Goal: Task Accomplishment & Management: Manage account settings

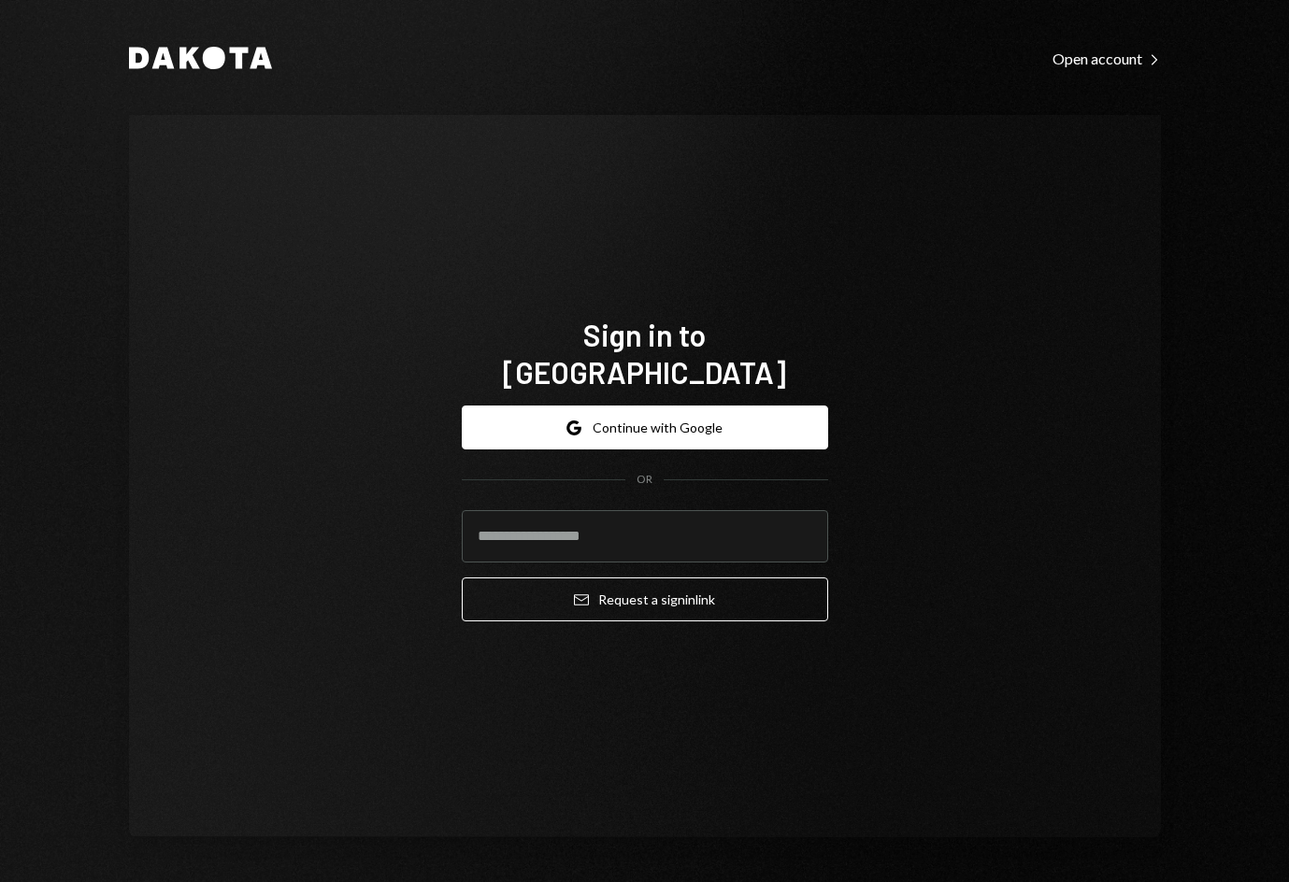
type input "**********"
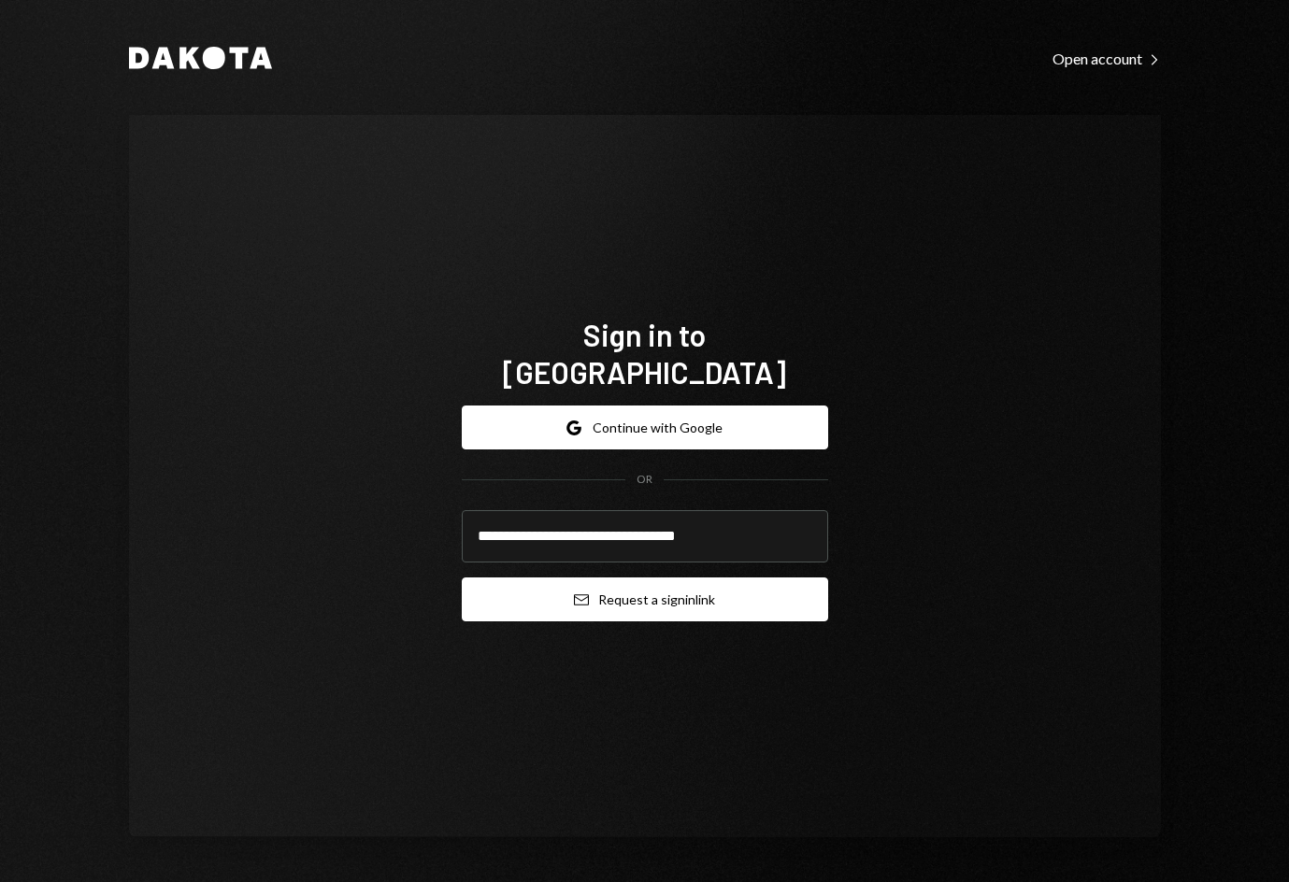
click at [611, 578] on button "Email Request a sign in link" at bounding box center [645, 600] width 366 height 44
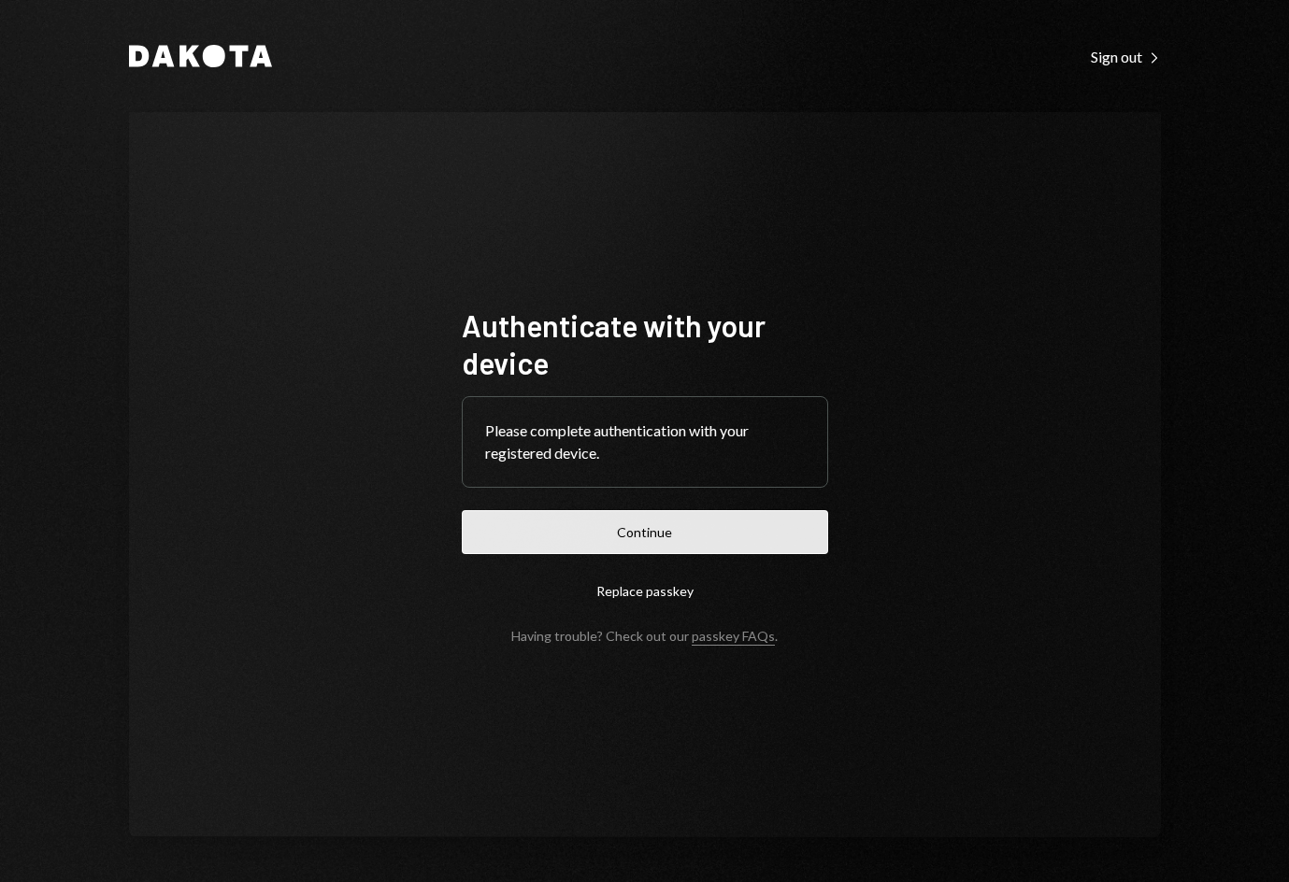
click at [585, 529] on button "Continue" at bounding box center [645, 532] width 366 height 44
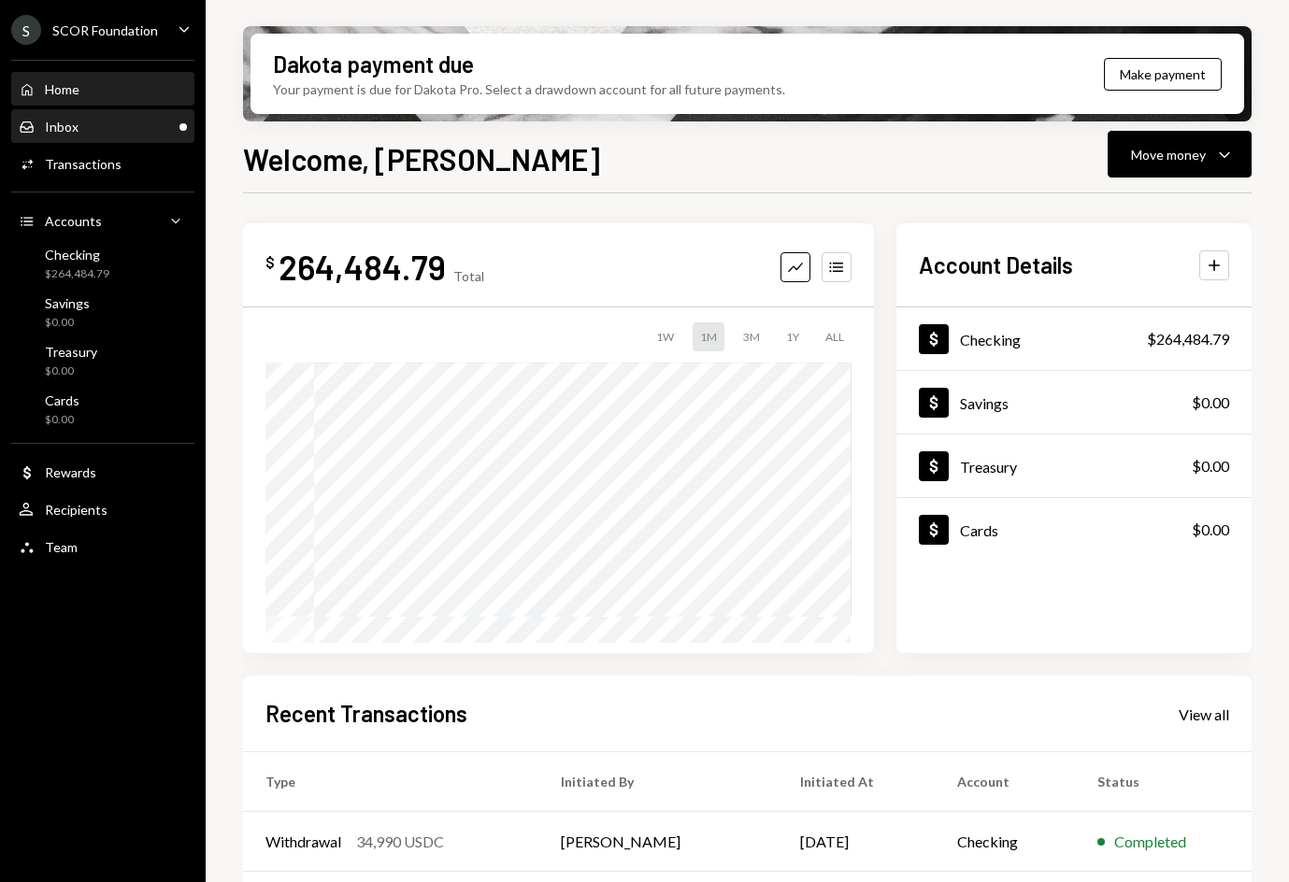
click at [95, 124] on div "Inbox Inbox" at bounding box center [103, 127] width 168 height 17
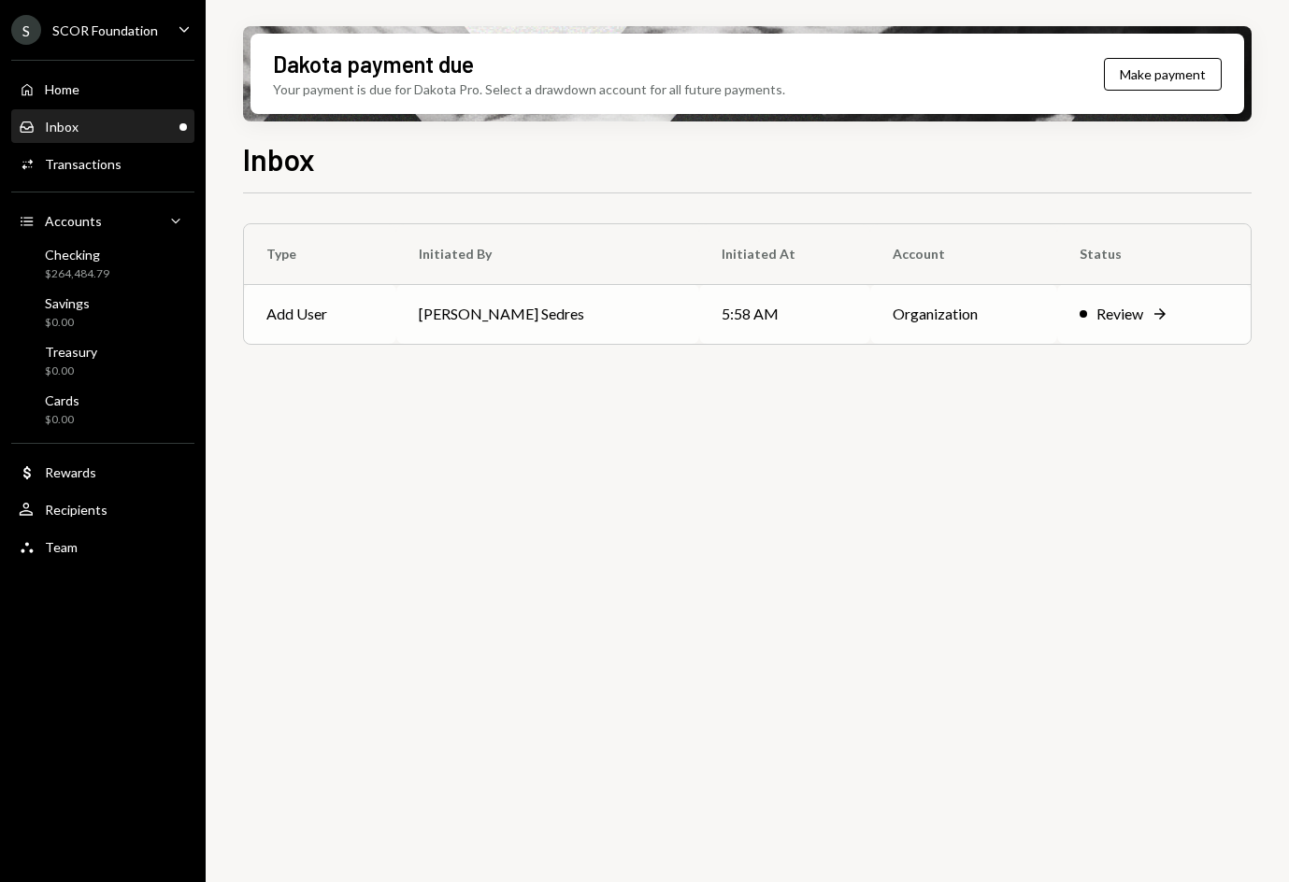
click at [389, 318] on td "Add User" at bounding box center [320, 314] width 152 height 60
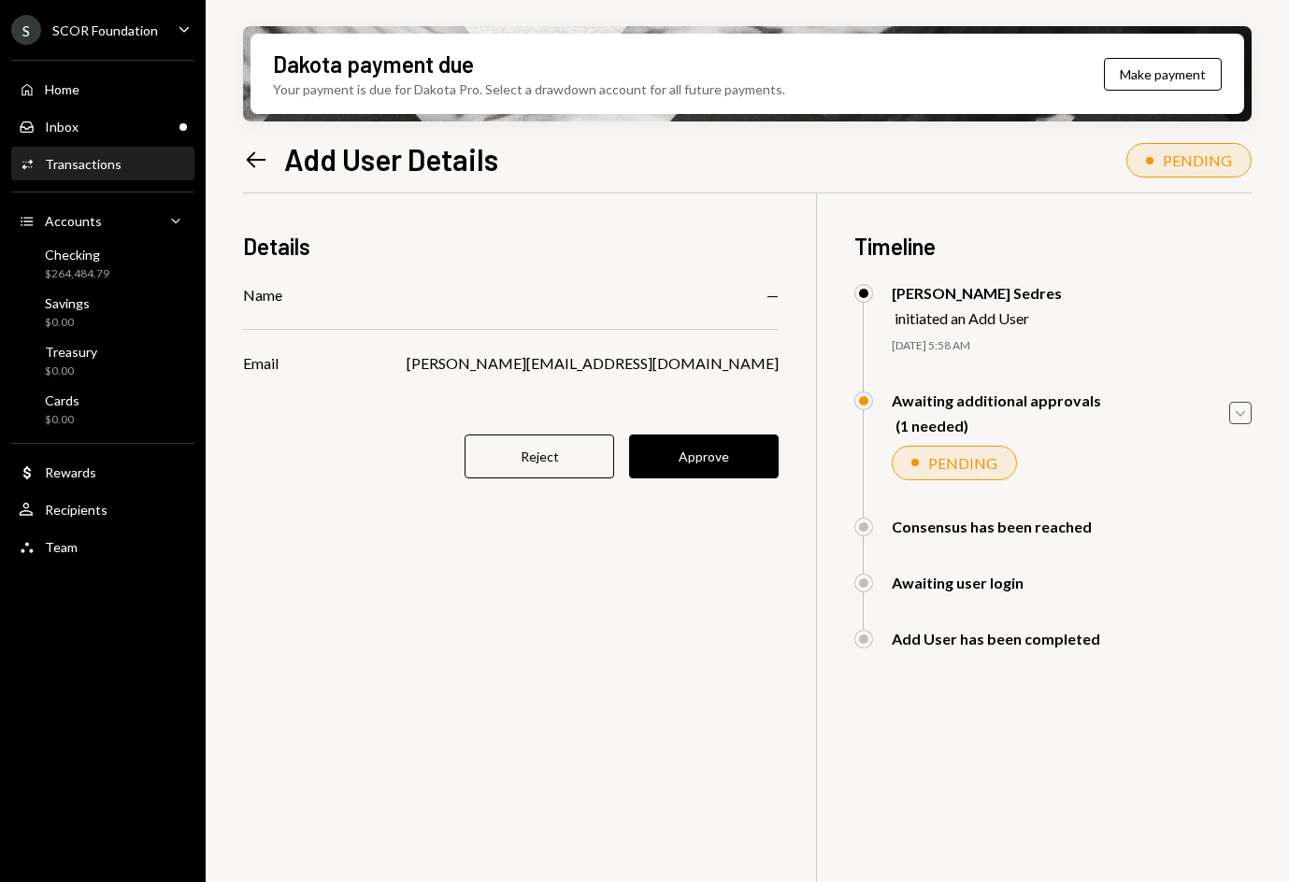
click at [1242, 409] on icon "Caret Down" at bounding box center [1240, 413] width 21 height 21
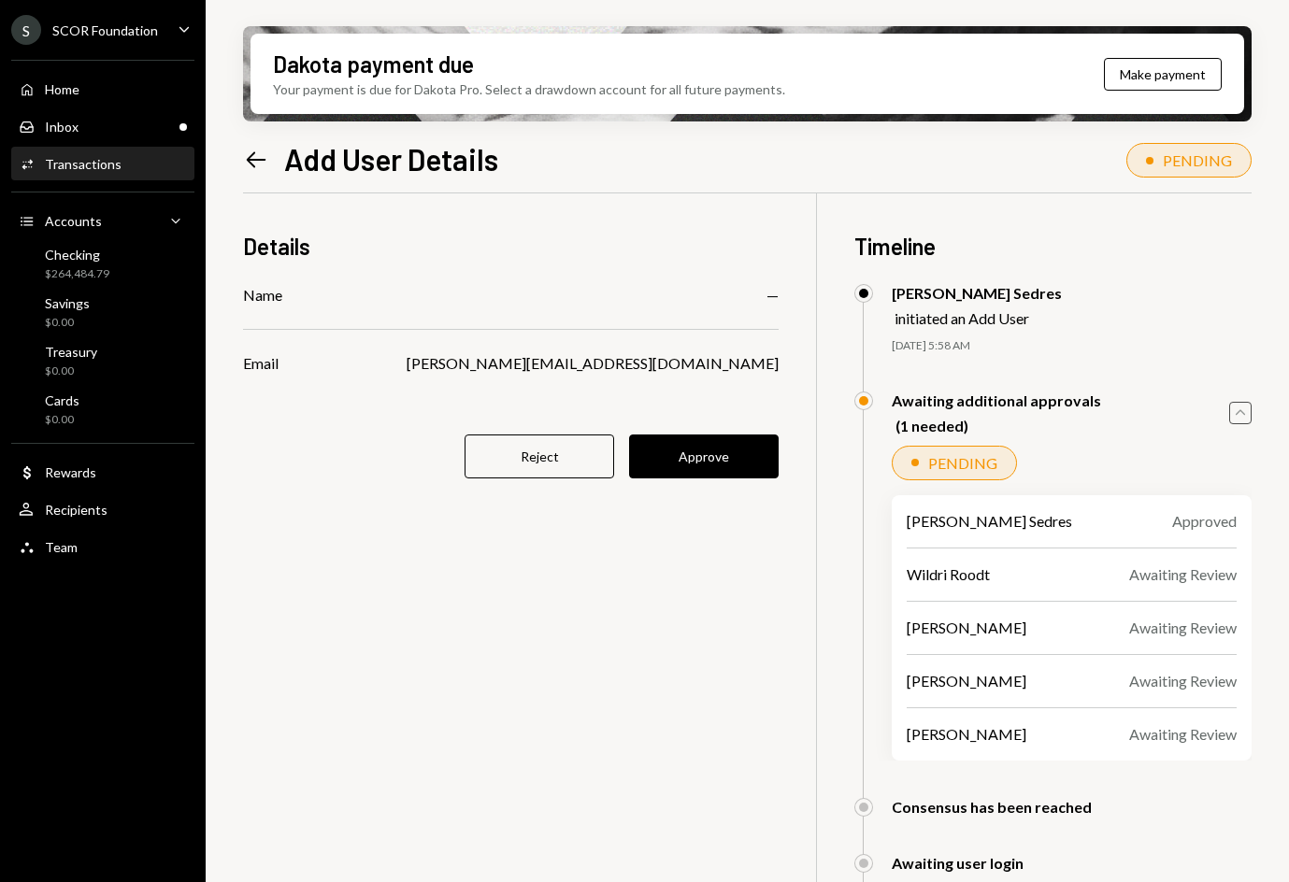
click at [785, 631] on div "Details Name — Email [PERSON_NAME][EMAIL_ADDRESS][DOMAIN_NAME] Reject Approve T…" at bounding box center [747, 634] width 1009 height 882
click at [709, 451] on button "Approve" at bounding box center [704, 457] width 150 height 44
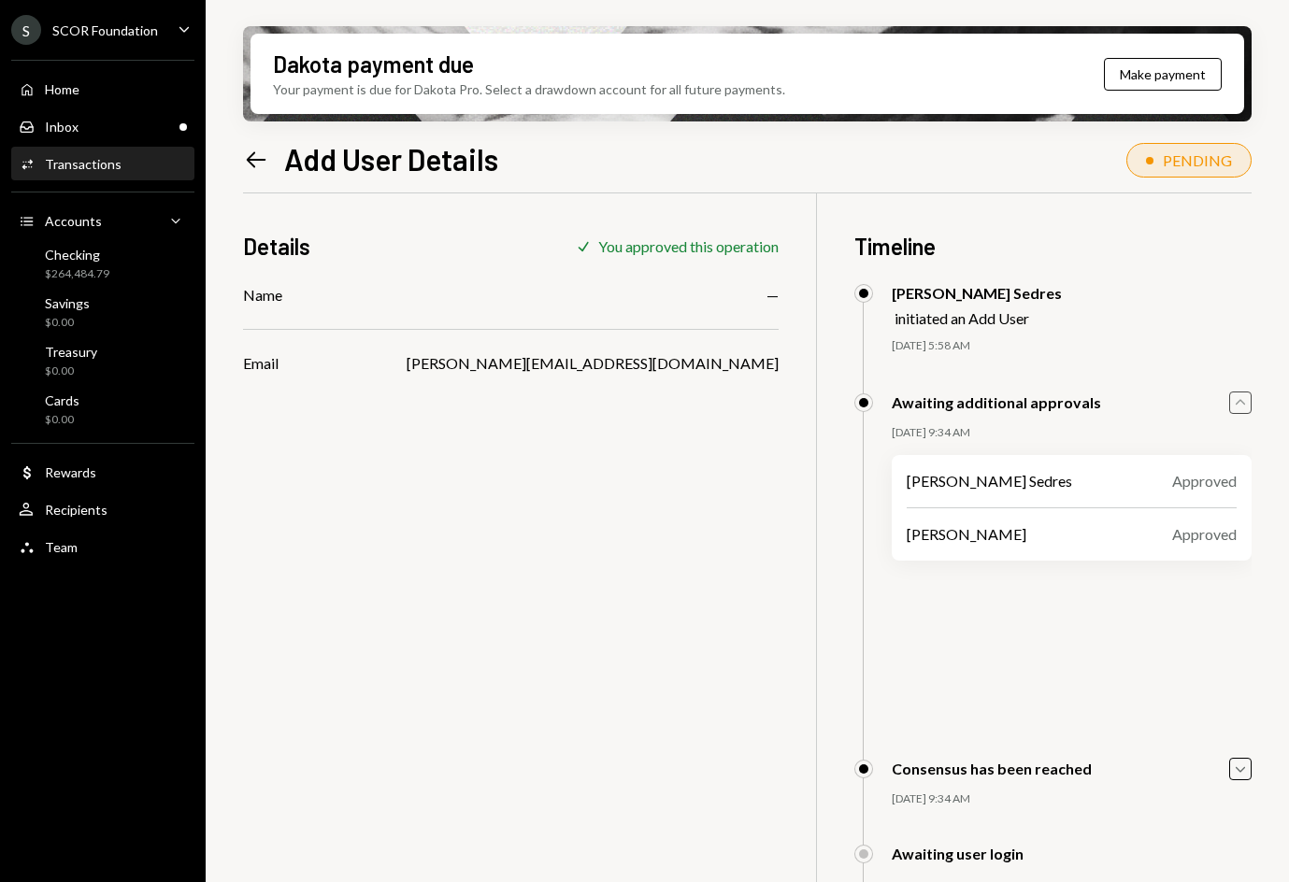
click at [254, 158] on icon "Left Arrow" at bounding box center [256, 160] width 26 height 26
